Goal: Task Accomplishment & Management: Complete application form

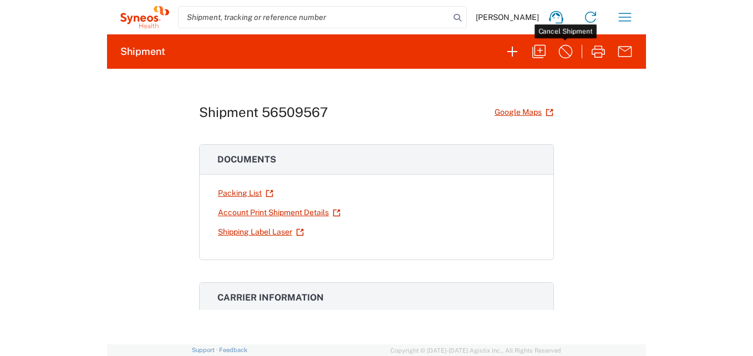
scroll to position [56, 0]
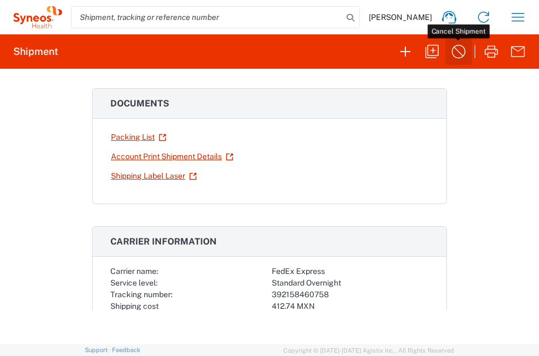
click at [453, 53] on icon "button" at bounding box center [459, 52] width 18 height 18
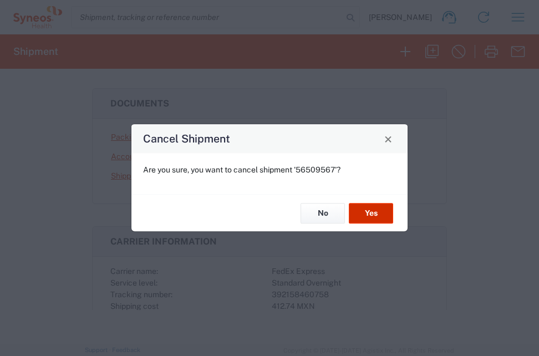
click at [374, 208] on button "Yes" at bounding box center [371, 213] width 44 height 21
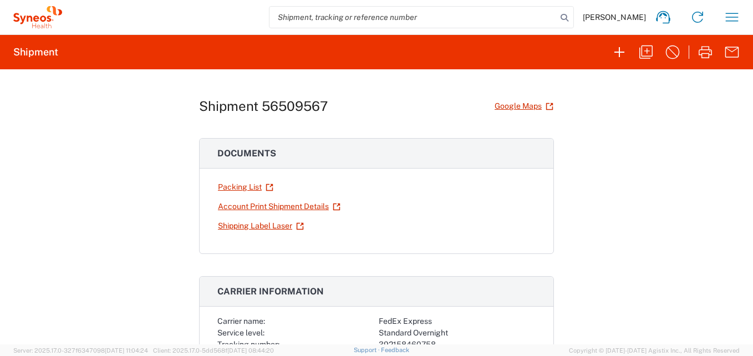
scroll to position [0, 0]
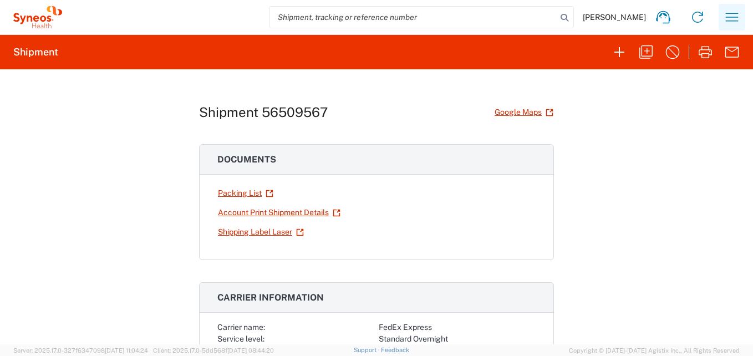
click at [538, 17] on icon "button" at bounding box center [732, 17] width 18 height 18
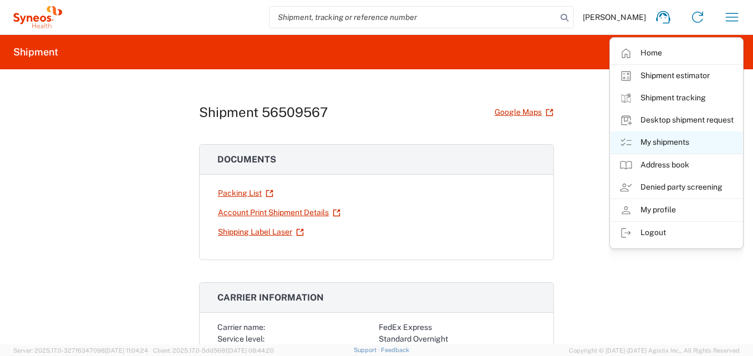
click at [538, 137] on link "My shipments" at bounding box center [676, 142] width 132 height 22
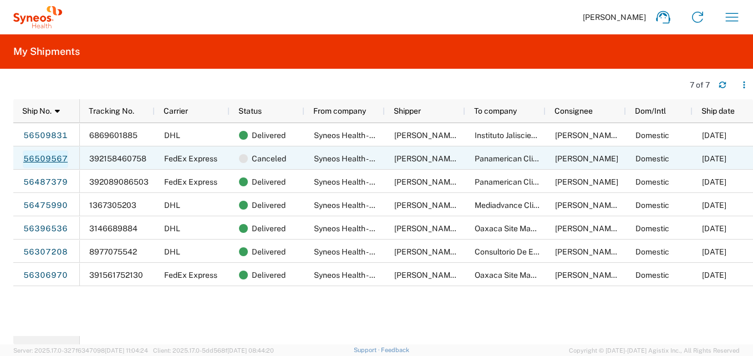
click at [48, 157] on link "56509567" at bounding box center [45, 159] width 45 height 18
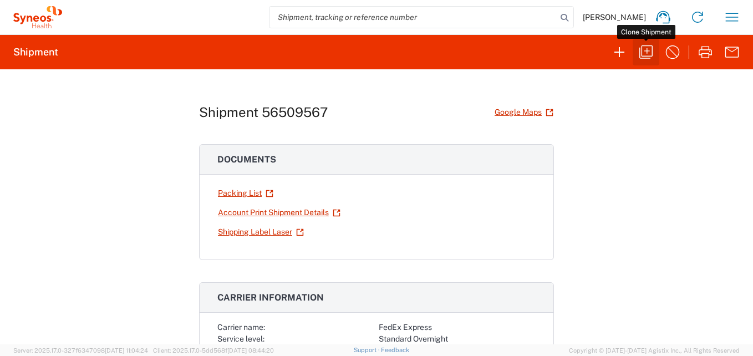
click at [538, 54] on icon "button" at bounding box center [646, 52] width 18 height 18
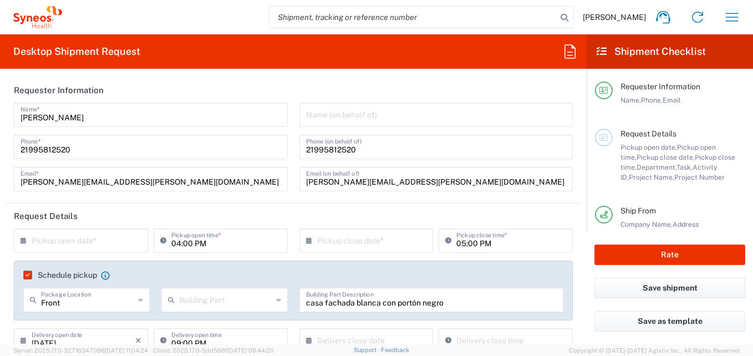
type input "[GEOGRAPHIC_DATA]"
type input "Your Packaging"
type input "[GEOGRAPHIC_DATA]"
type input "7041203"
type input "[GEOGRAPHIC_DATA]"
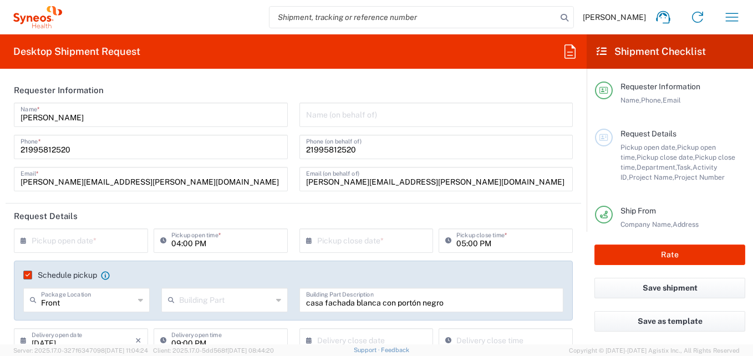
type input "3216"
type input "[GEOGRAPHIC_DATA]"
type input "Teva 7041203"
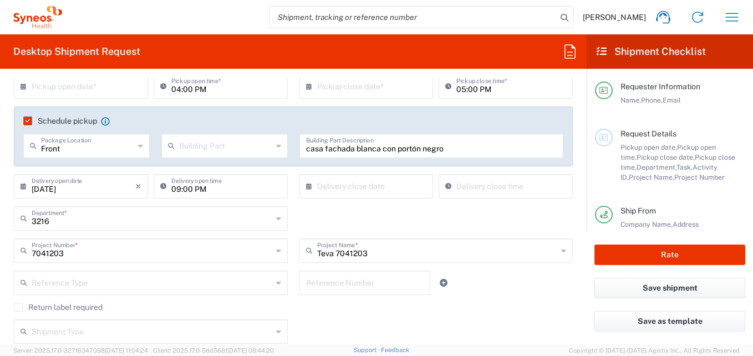
scroll to position [166, 0]
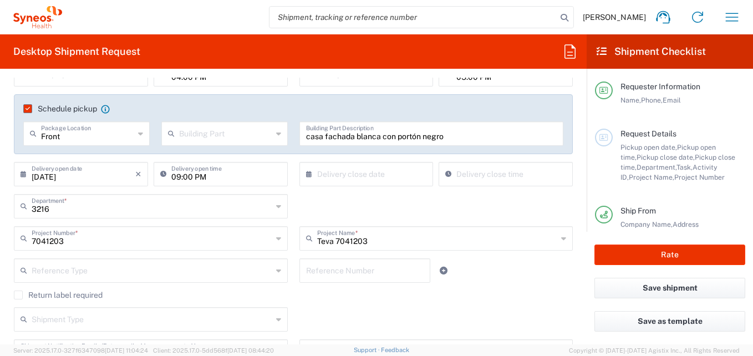
type input "INC Research Clin Svcs [GEOGRAPHIC_DATA]"
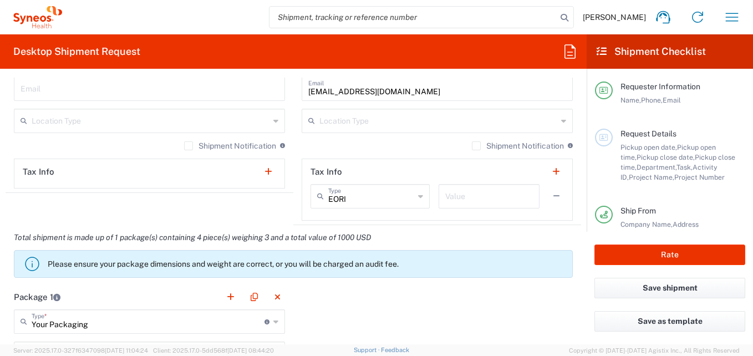
scroll to position [887, 0]
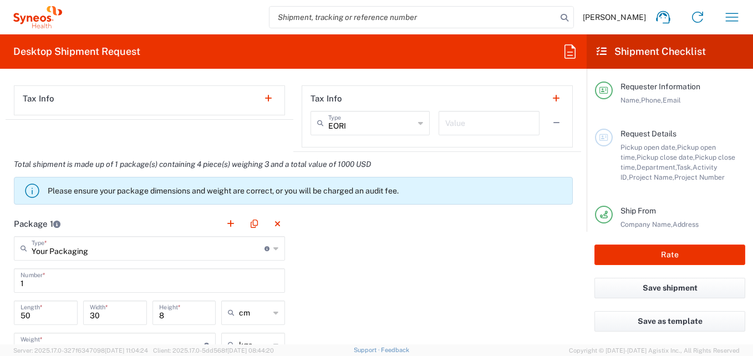
click at [538, 119] on button "button" at bounding box center [556, 123] width 16 height 16
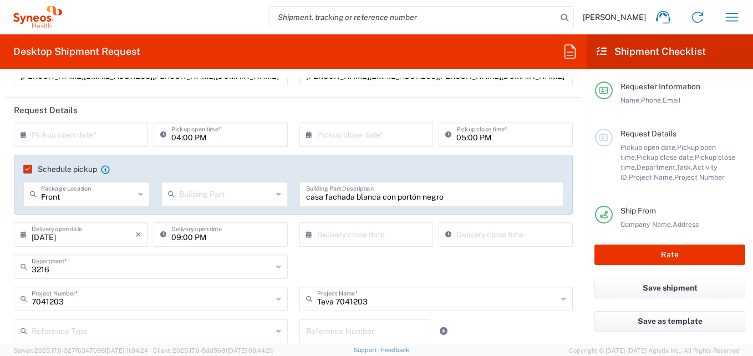
scroll to position [81, 0]
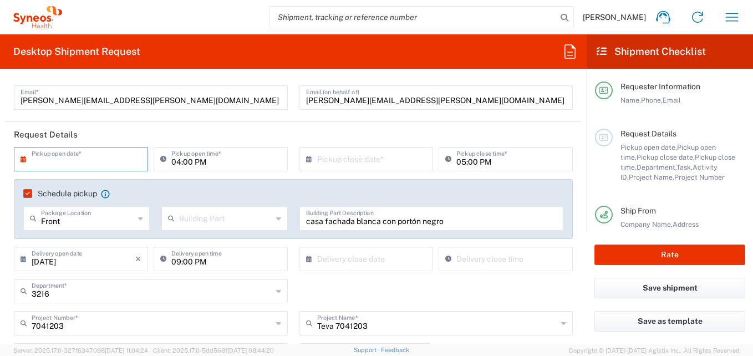
click at [108, 160] on input "text" at bounding box center [84, 158] width 104 height 19
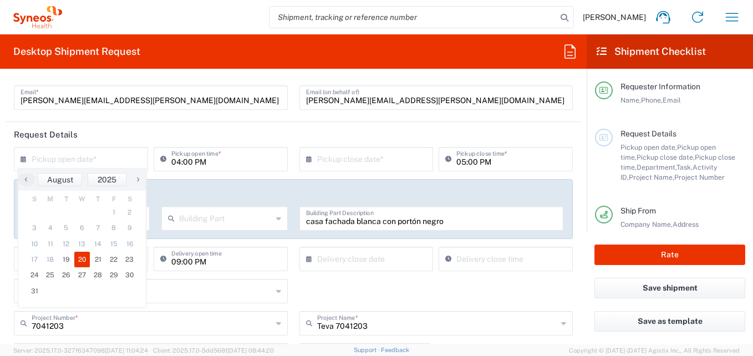
click at [79, 254] on span "20" at bounding box center [82, 260] width 16 height 16
type input "[DATE]"
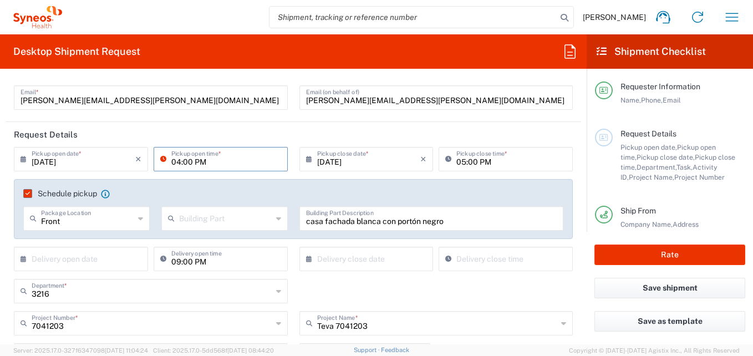
click at [220, 161] on input "04:00 PM" at bounding box center [226, 158] width 110 height 19
click at [215, 158] on input "10:00 PM" at bounding box center [226, 158] width 110 height 19
click at [176, 161] on input "10:00" at bounding box center [226, 158] width 110 height 19
click at [212, 164] on input "09:00" at bounding box center [226, 158] width 110 height 19
type input "09:00 AM"
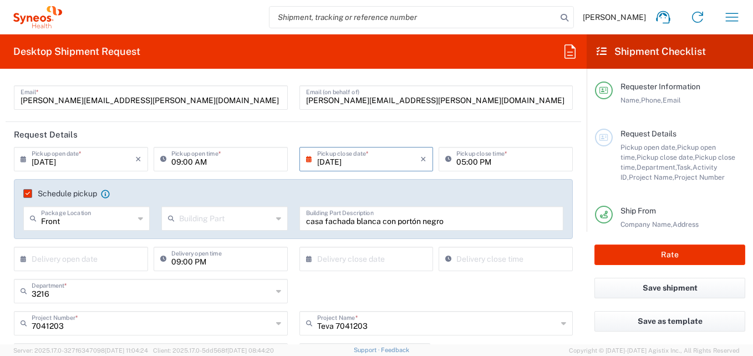
click at [386, 157] on input "[DATE]" at bounding box center [369, 158] width 104 height 19
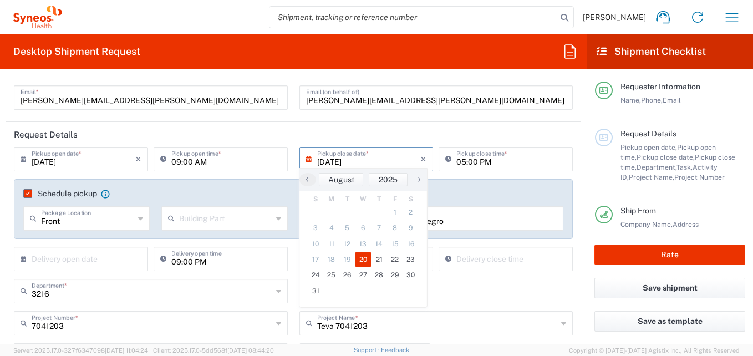
click at [359, 258] on span "20" at bounding box center [363, 260] width 16 height 16
click at [502, 164] on input "05:00 PM" at bounding box center [511, 158] width 110 height 19
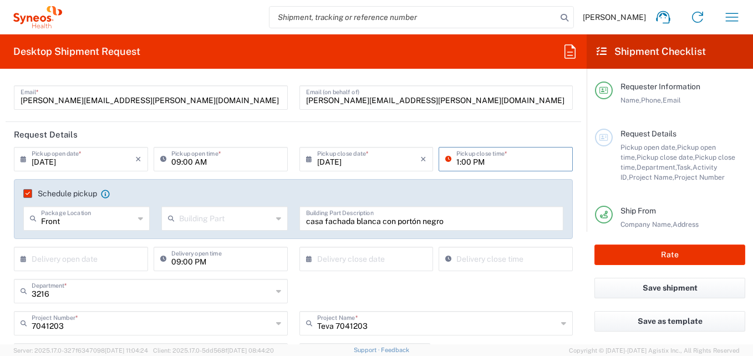
type input "01:00 PM"
click at [485, 181] on div "Schedule pickup When scheduling a pickup please be sure to meet the following c…" at bounding box center [293, 209] width 559 height 60
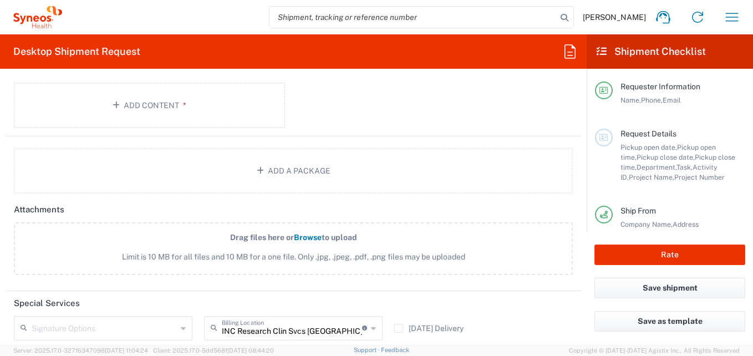
scroll to position [1246, 0]
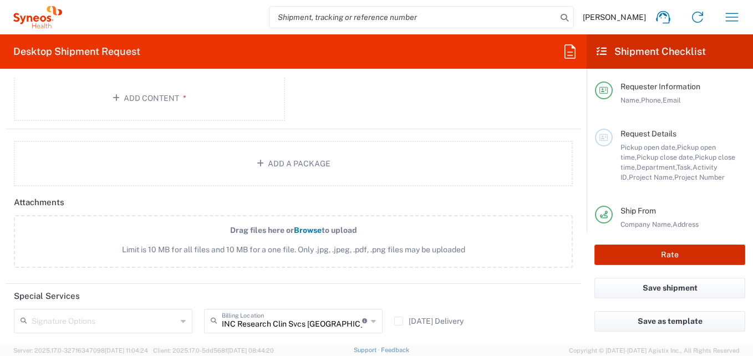
click at [538, 259] on button "Rate" at bounding box center [669, 254] width 151 height 21
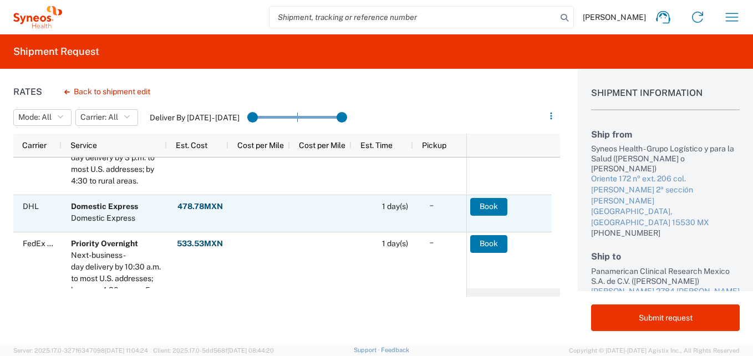
scroll to position [111, 0]
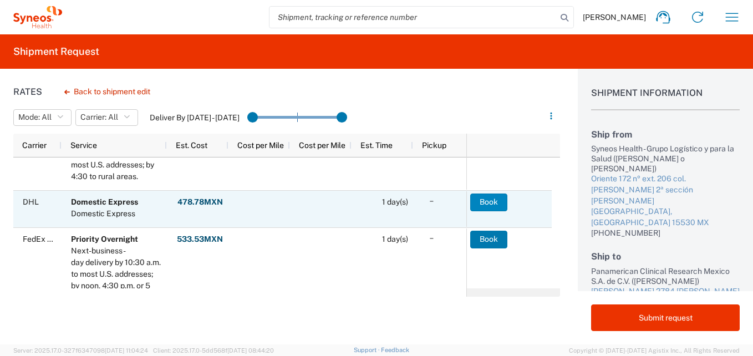
click at [504, 194] on button "Book" at bounding box center [488, 202] width 37 height 18
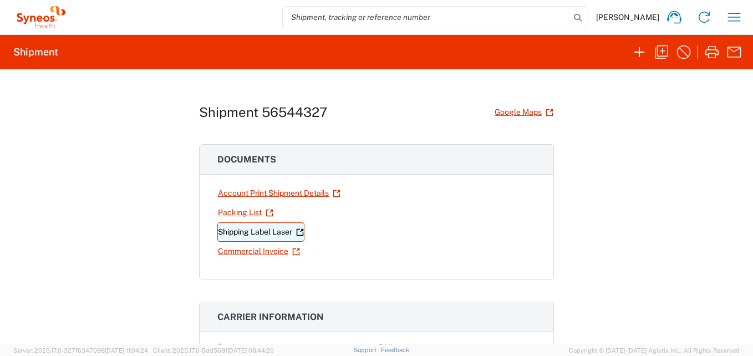
click at [266, 231] on link "Shipping Label Laser" at bounding box center [260, 231] width 87 height 19
